Goal: Find specific page/section: Locate a particular part of the current website

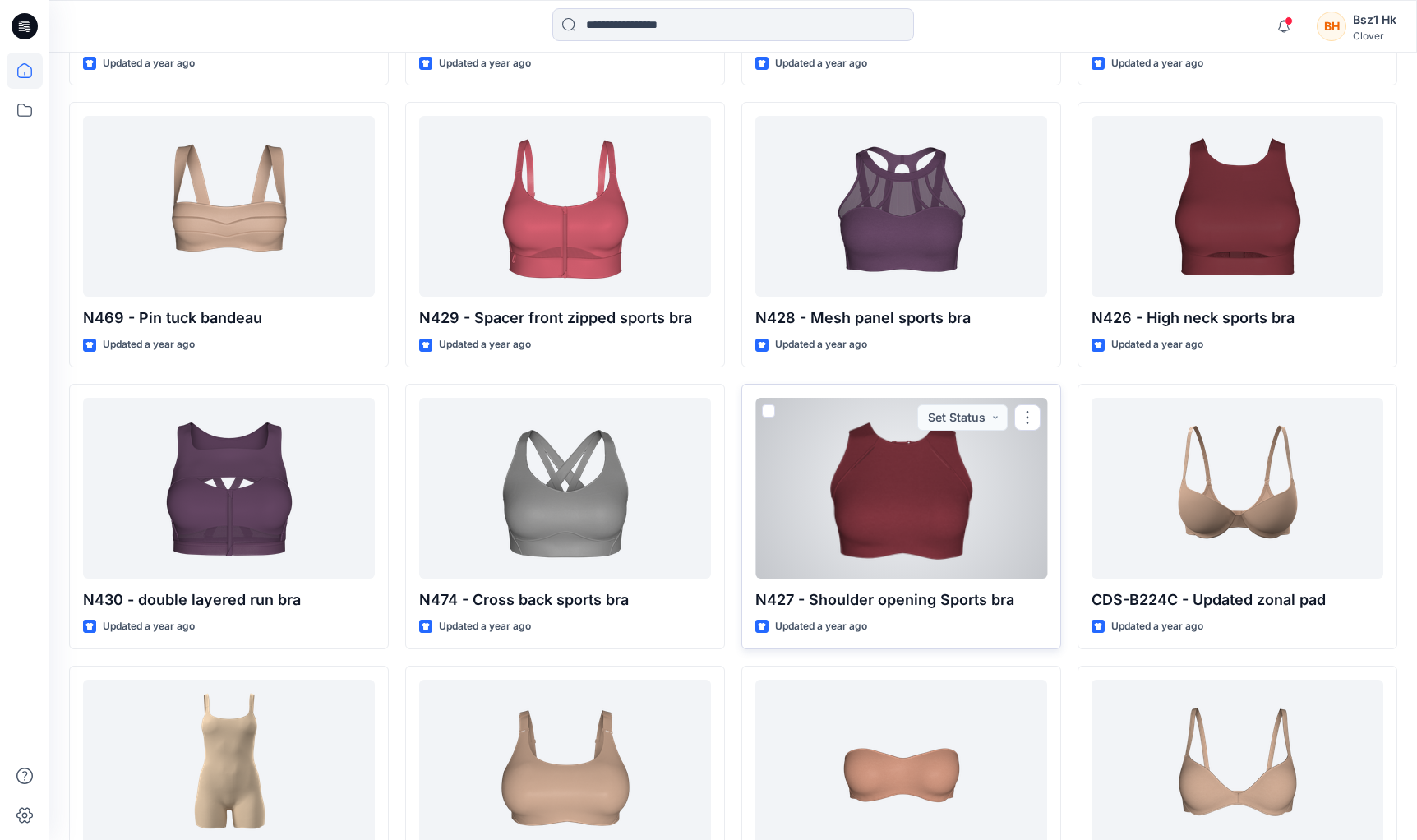
scroll to position [8692, 0]
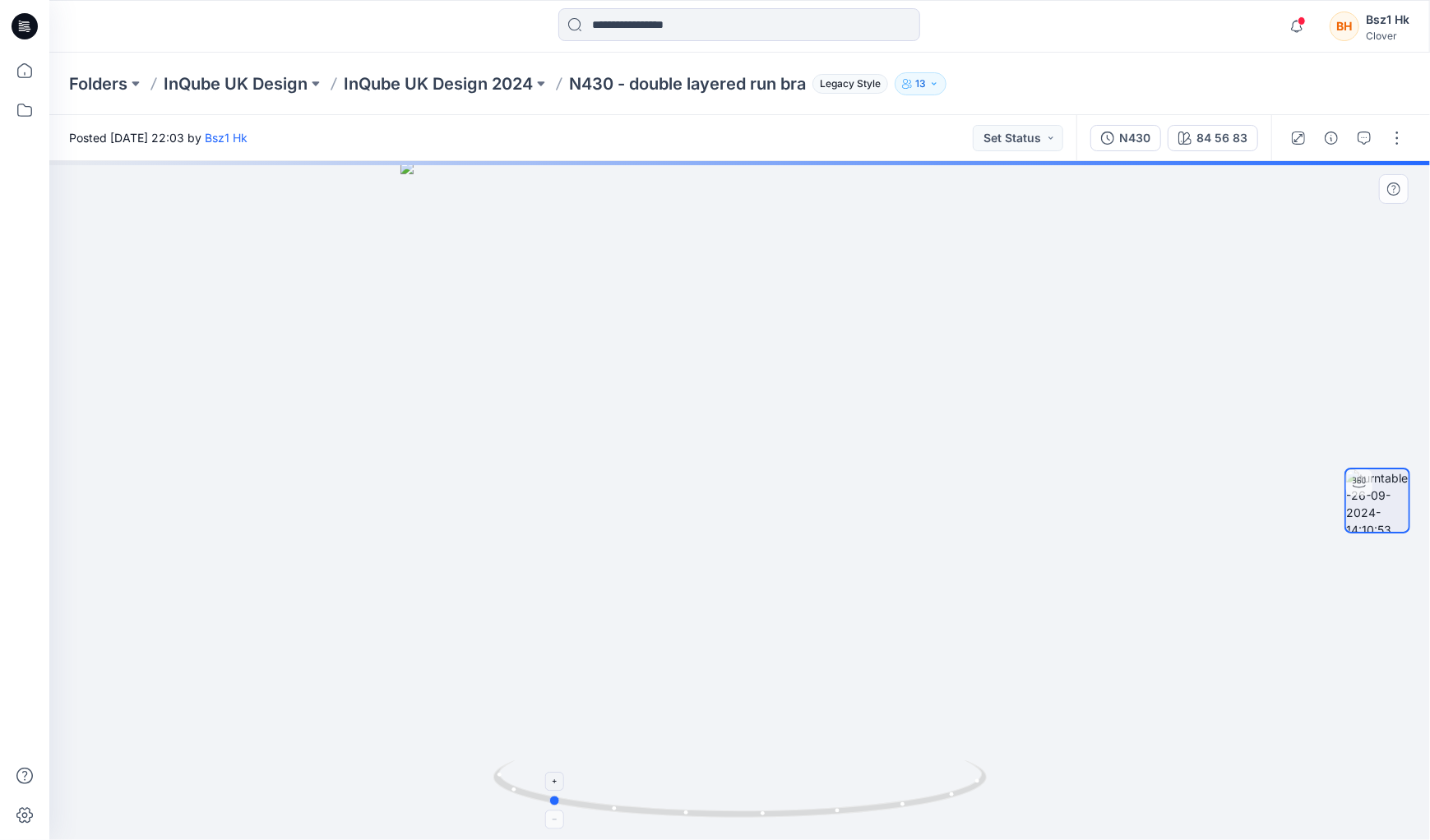
drag, startPoint x: 909, startPoint y: 799, endPoint x: 717, endPoint y: 803, distance: 192.0
click at [717, 803] on icon at bounding box center [743, 791] width 498 height 62
drag, startPoint x: 962, startPoint y: 796, endPoint x: 768, endPoint y: 816, distance: 195.0
click at [768, 816] on icon at bounding box center [743, 791] width 498 height 62
drag, startPoint x: 926, startPoint y: 807, endPoint x: 612, endPoint y: 775, distance: 315.6
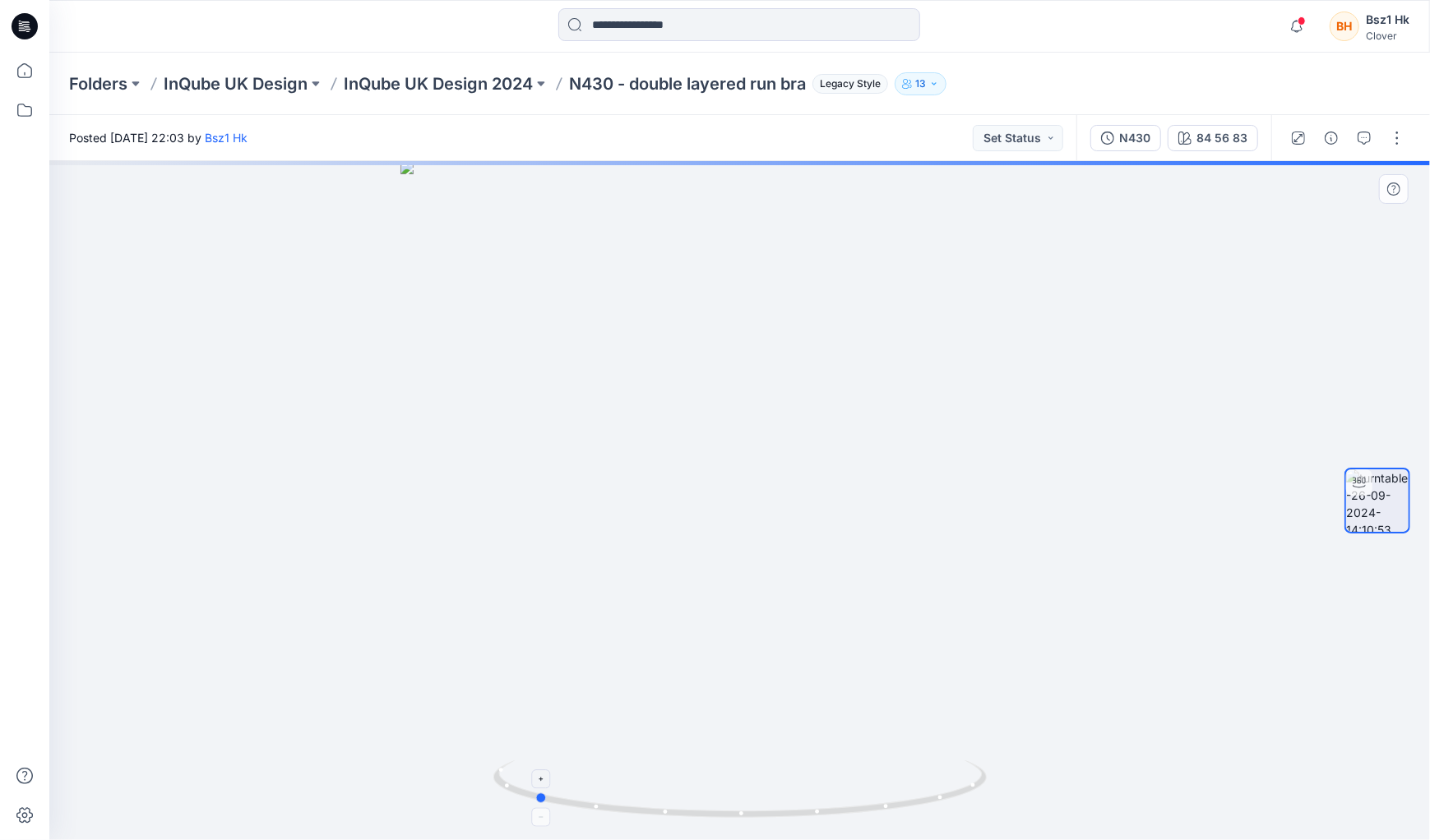
click at [612, 775] on icon at bounding box center [743, 791] width 498 height 62
drag, startPoint x: 939, startPoint y: 803, endPoint x: 801, endPoint y: 831, distance: 140.8
click at [801, 831] on div at bounding box center [740, 501] width 1382 height 680
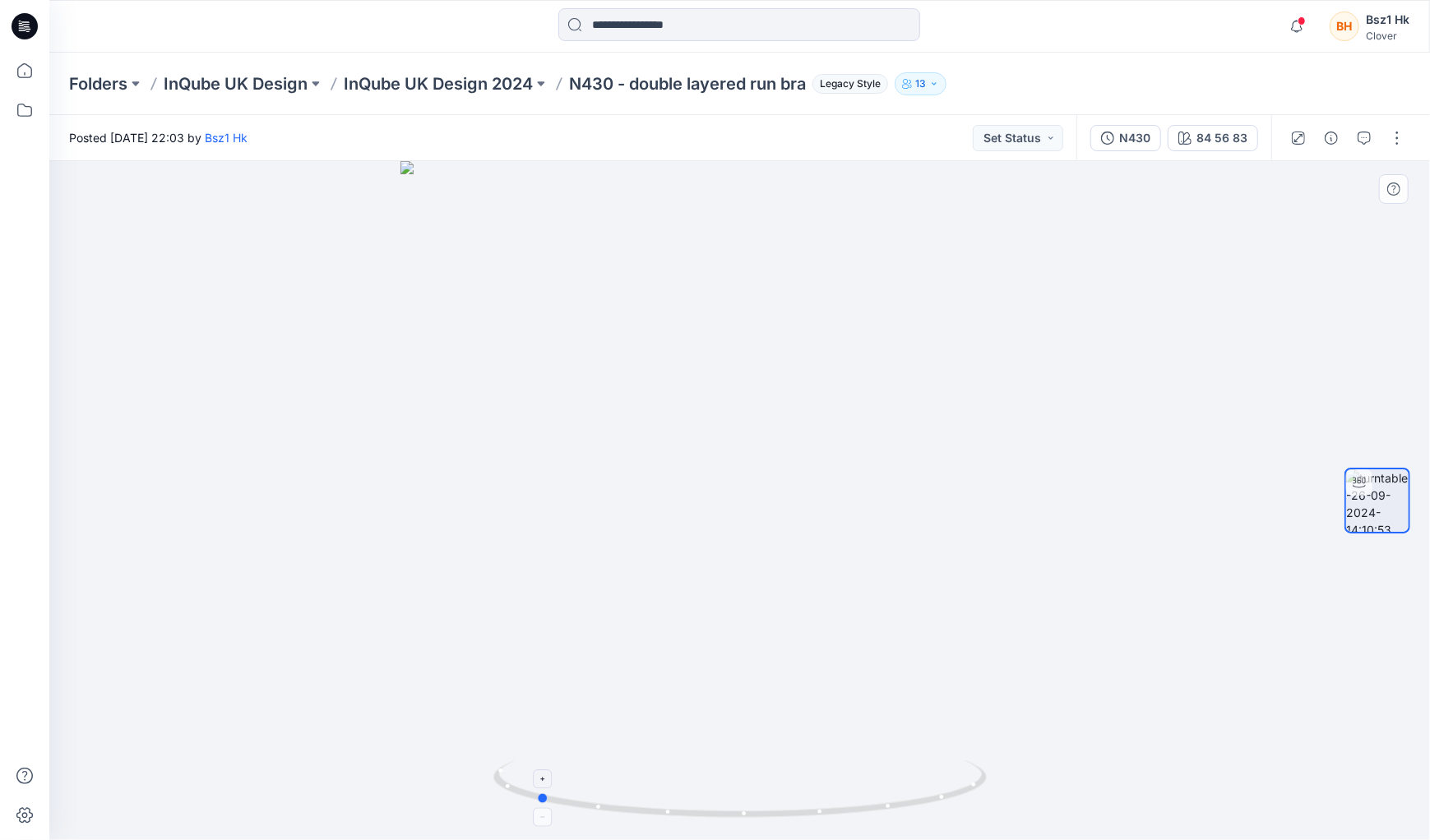
drag, startPoint x: 837, startPoint y: 820, endPoint x: 977, endPoint y: 815, distance: 140.1
click at [977, 815] on icon at bounding box center [743, 791] width 498 height 62
